Goal: Task Accomplishment & Management: Complete application form

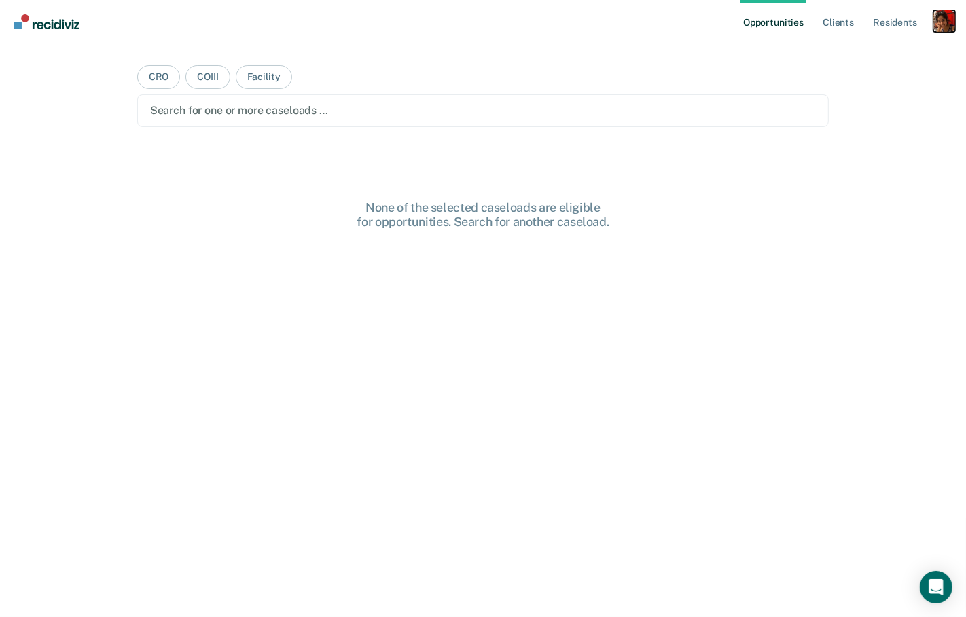
click at [951, 22] on div "Profile dropdown button" at bounding box center [944, 21] width 22 height 22
click at [898, 50] on link "Profile" at bounding box center [889, 56] width 109 height 12
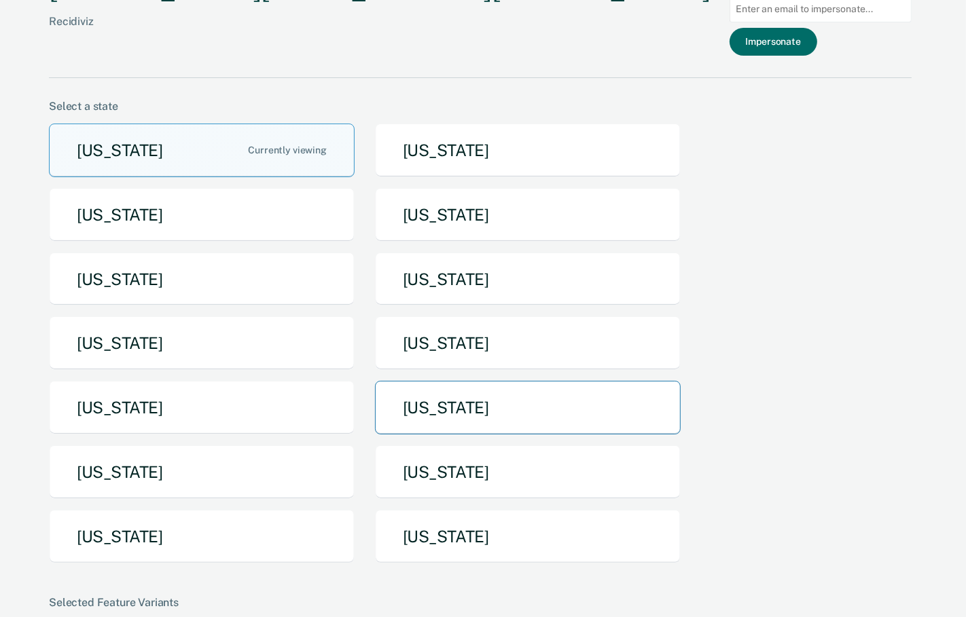
scroll to position [73, 0]
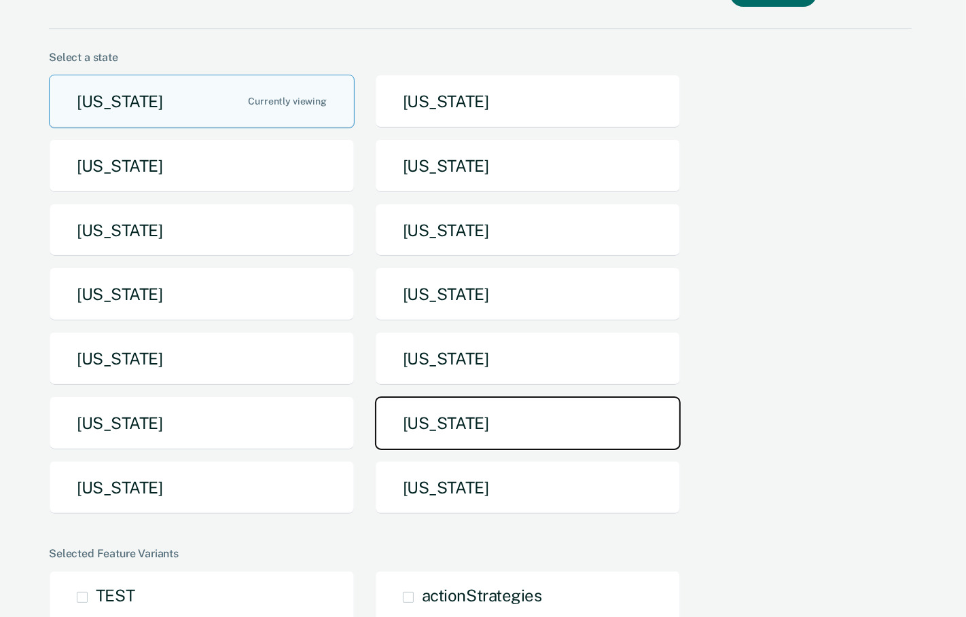
click at [560, 423] on button "[US_STATE]" at bounding box center [528, 424] width 306 height 54
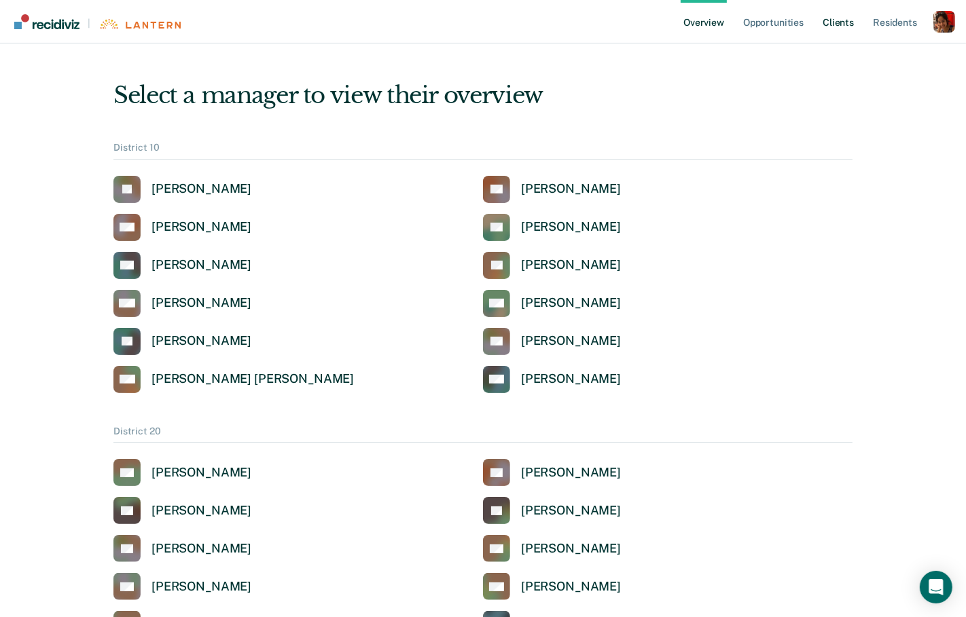
click at [841, 25] on link "Client s" at bounding box center [838, 21] width 37 height 43
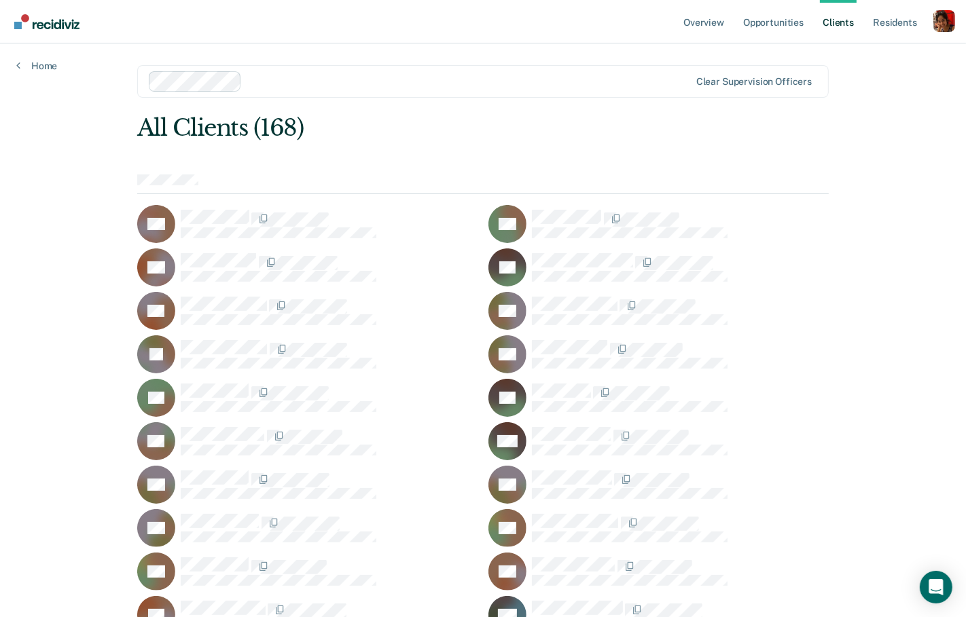
click at [309, 75] on div at bounding box center [468, 81] width 442 height 16
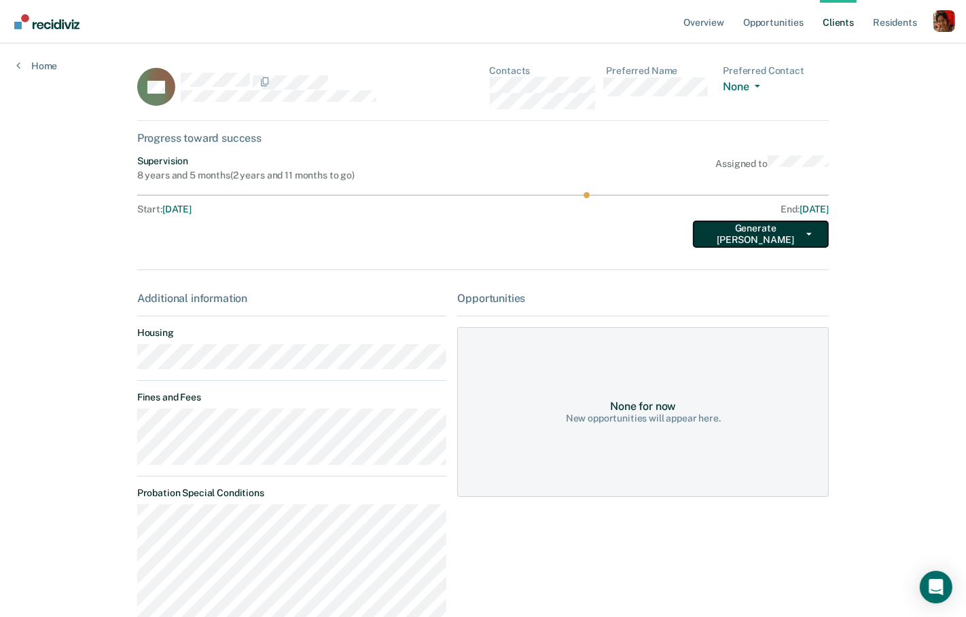
click at [805, 232] on button "Generate [PERSON_NAME]" at bounding box center [761, 234] width 136 height 27
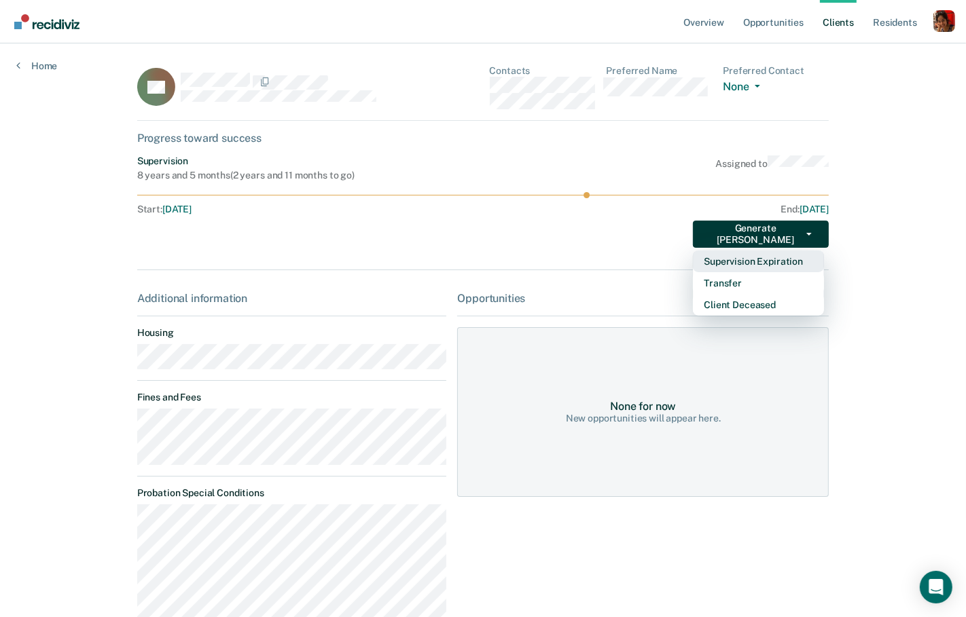
click at [763, 261] on button "Supervision Expiration" at bounding box center [758, 262] width 131 height 22
